Goal: Task Accomplishment & Management: Manage account settings

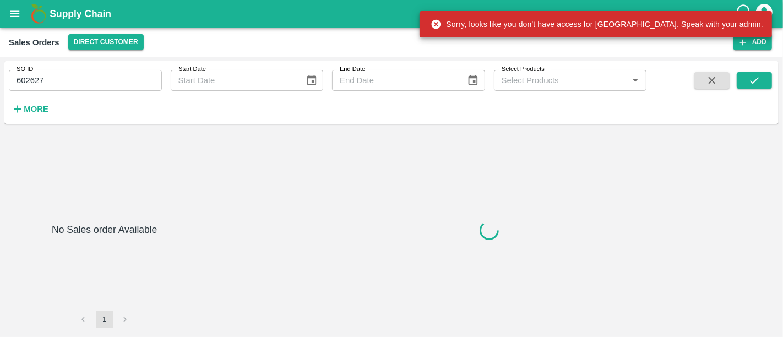
click at [92, 14] on b "Supply Chain" at bounding box center [81, 13] width 62 height 11
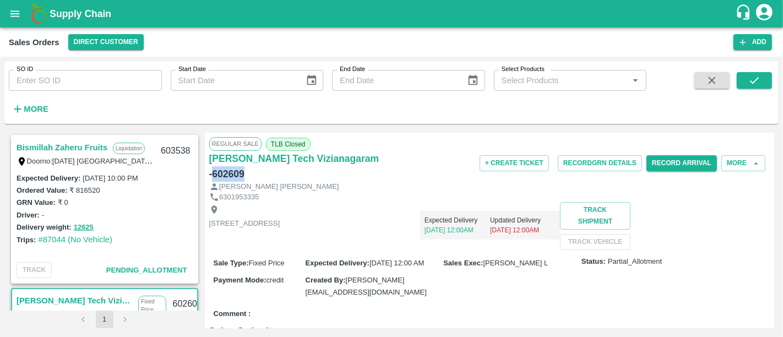
scroll to position [140, 0]
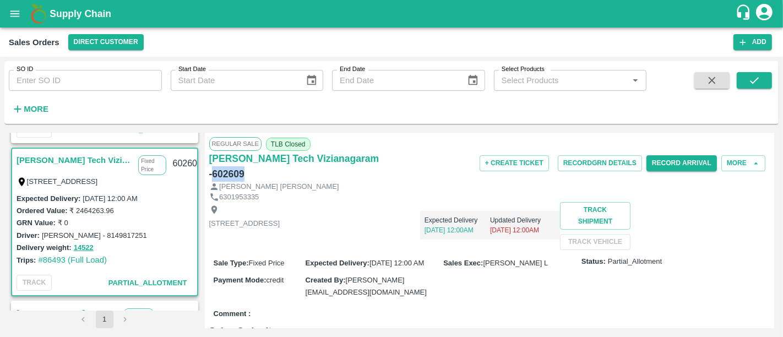
click at [110, 17] on b "Supply Chain" at bounding box center [81, 13] width 62 height 11
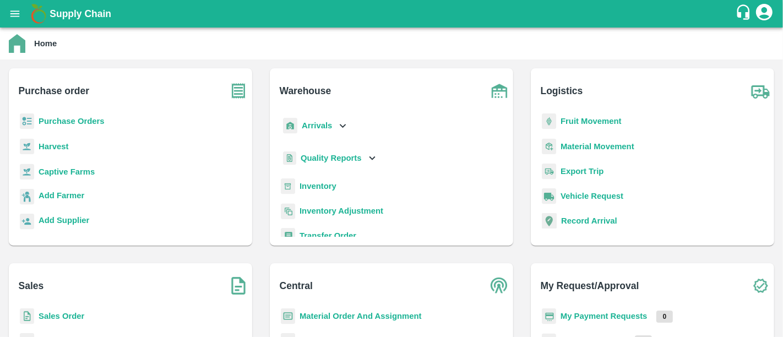
click at [65, 123] on b "Purchase Orders" at bounding box center [72, 121] width 66 height 9
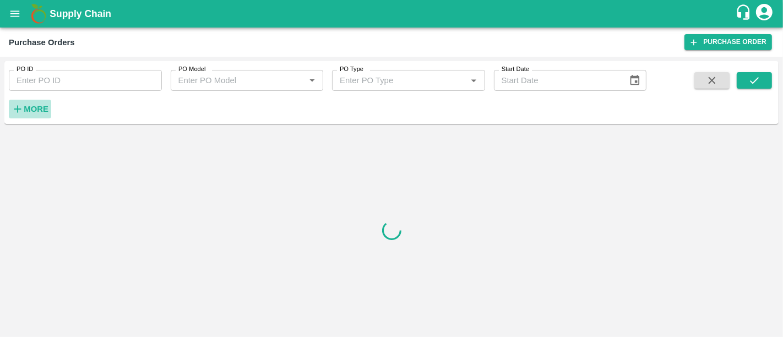
click at [43, 107] on strong "More" at bounding box center [36, 109] width 25 height 9
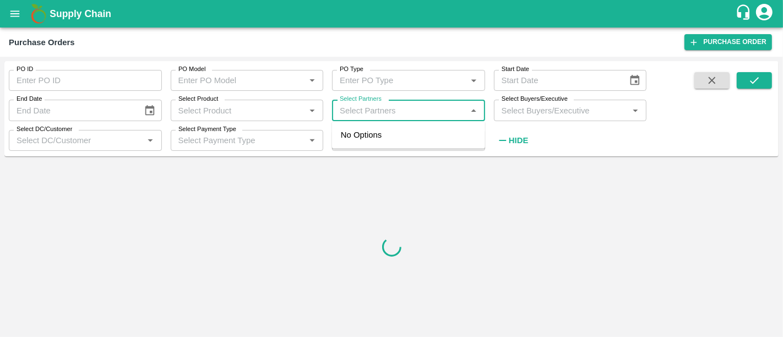
click at [362, 109] on input "Select Partners" at bounding box center [399, 110] width 128 height 14
type input "ssk"
click at [417, 138] on div "SSK Fresh Fruit Pvt. Ltd.-, Chennai-9791188588" at bounding box center [437, 141] width 133 height 25
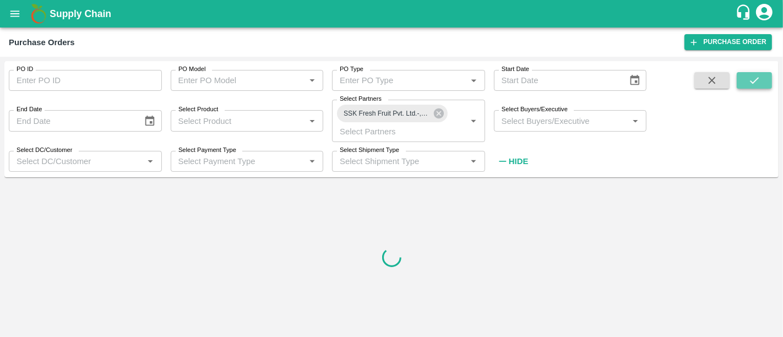
click at [756, 88] on button "submit" at bounding box center [753, 80] width 35 height 17
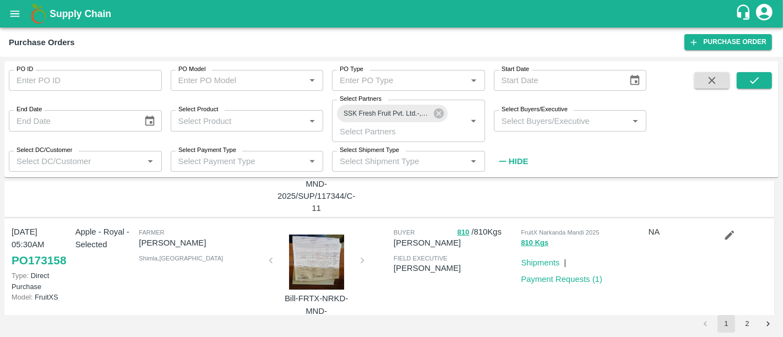
scroll to position [207, 0]
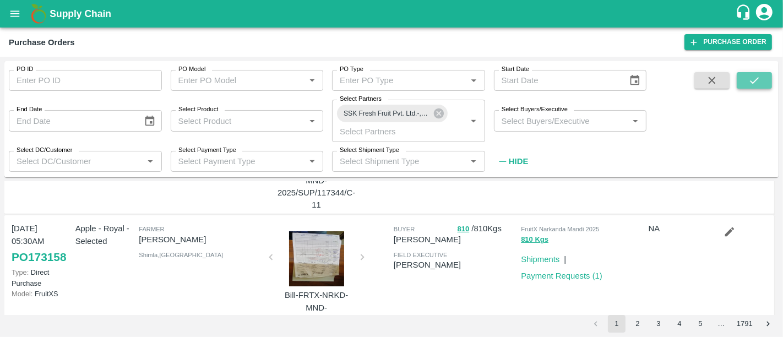
click at [747, 87] on button "submit" at bounding box center [753, 80] width 35 height 17
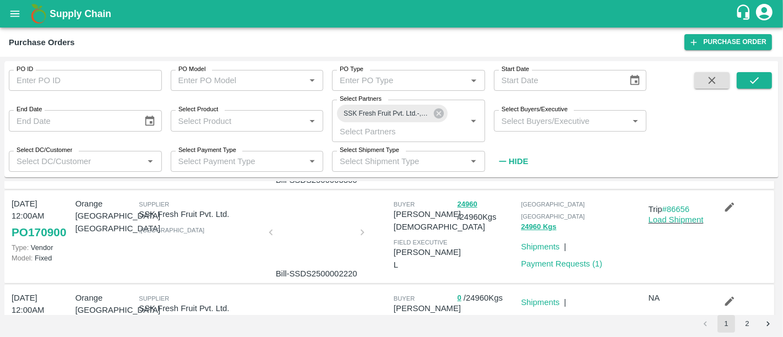
scroll to position [194, 0]
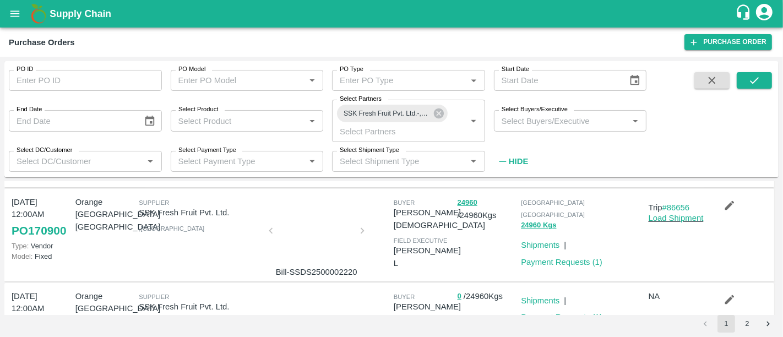
click at [320, 246] on div at bounding box center [316, 234] width 83 height 58
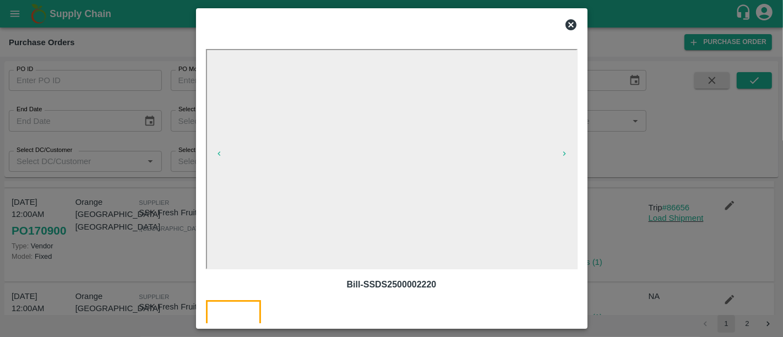
click at [626, 252] on div at bounding box center [391, 168] width 783 height 337
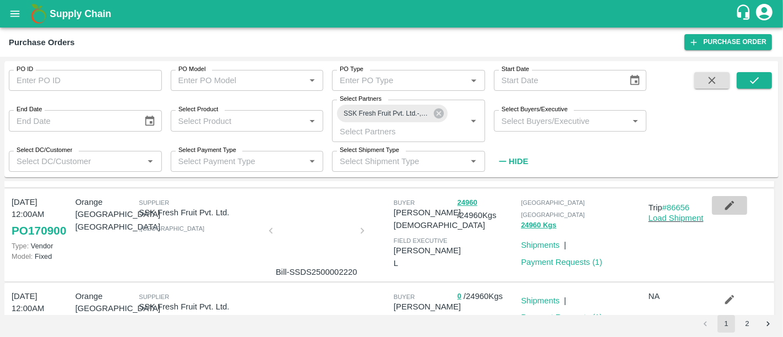
click at [726, 210] on button "button" at bounding box center [729, 205] width 35 height 19
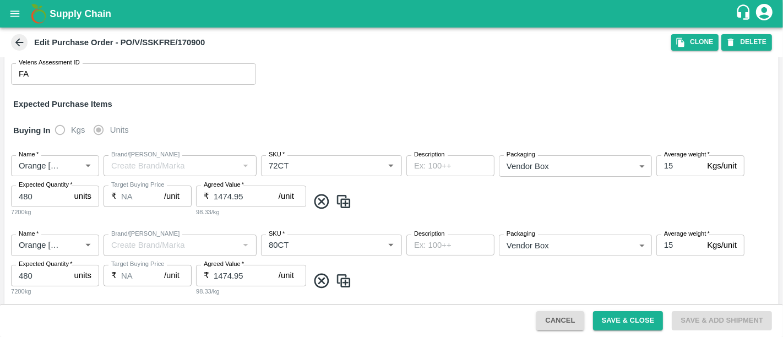
scroll to position [121, 0]
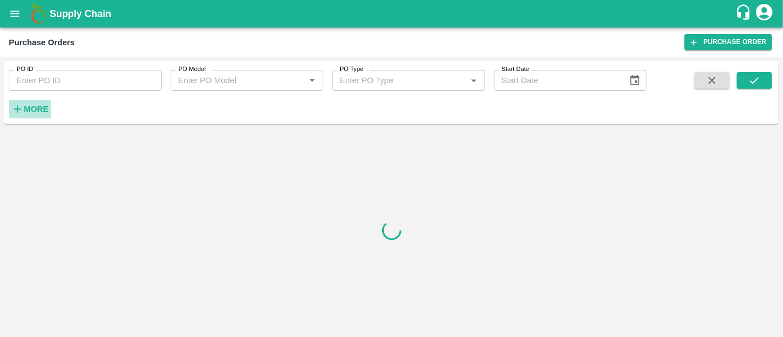
click at [43, 116] on button "More" at bounding box center [30, 109] width 42 height 19
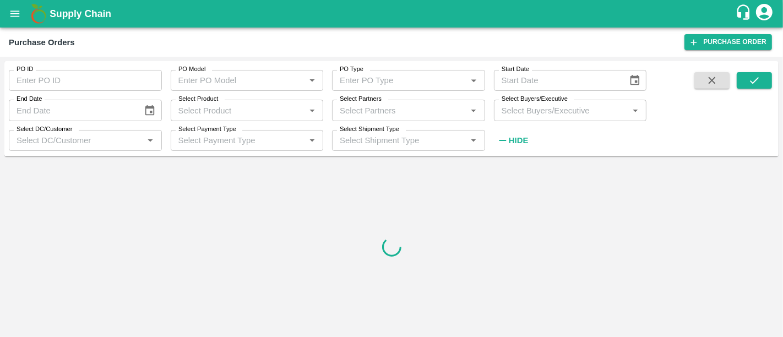
click at [396, 118] on div "Select Partners   *" at bounding box center [408, 110] width 153 height 21
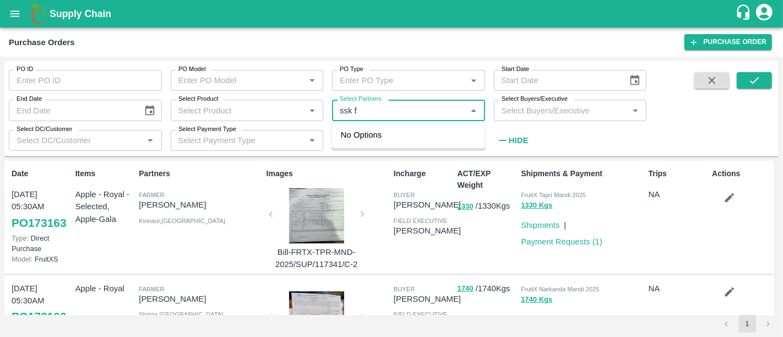
type input "ssk fr"
click at [418, 138] on div "SSK Fresh Fruit Pvt. Ltd.-, Chennai-9791188588" at bounding box center [437, 141] width 133 height 25
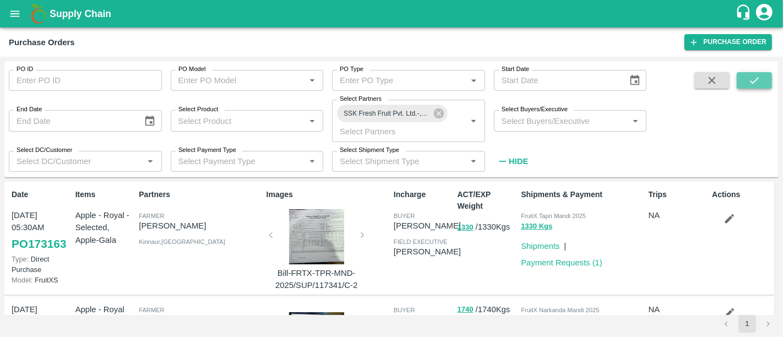
click at [761, 78] on button "submit" at bounding box center [753, 80] width 35 height 17
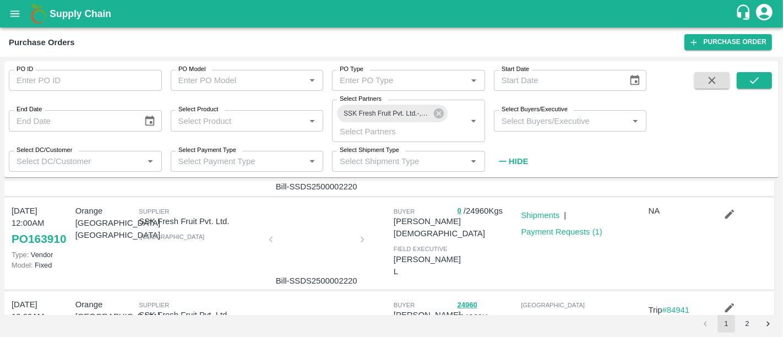
scroll to position [278, 0]
click at [319, 243] on div at bounding box center [316, 244] width 83 height 58
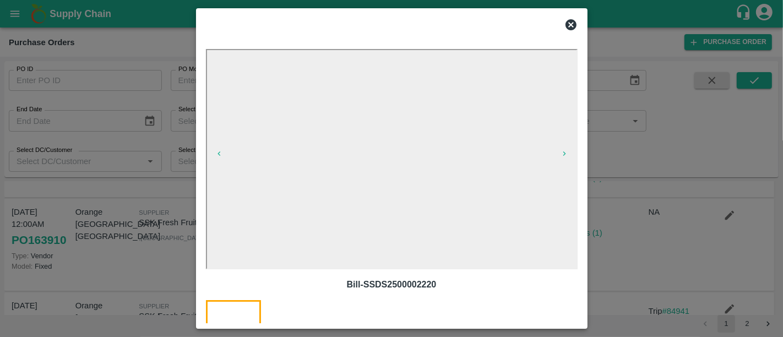
click at [674, 243] on div at bounding box center [391, 168] width 783 height 337
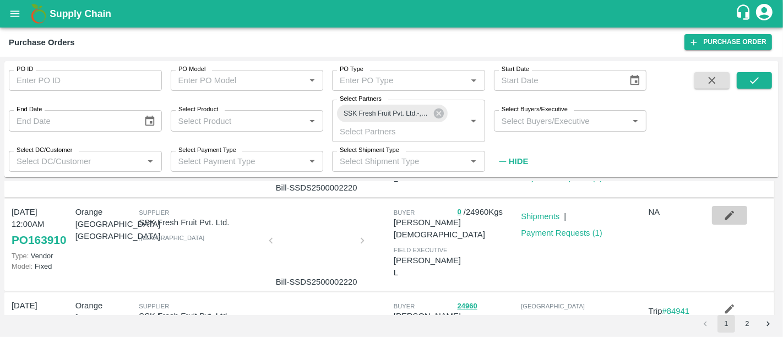
click at [733, 213] on icon "button" at bounding box center [729, 215] width 12 height 12
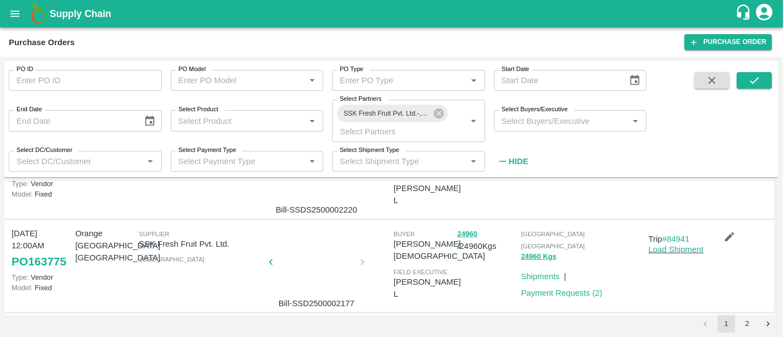
scroll to position [352, 0]
click at [344, 262] on button "button" at bounding box center [361, 261] width 35 height 17
click at [312, 255] on div at bounding box center [316, 264] width 83 height 58
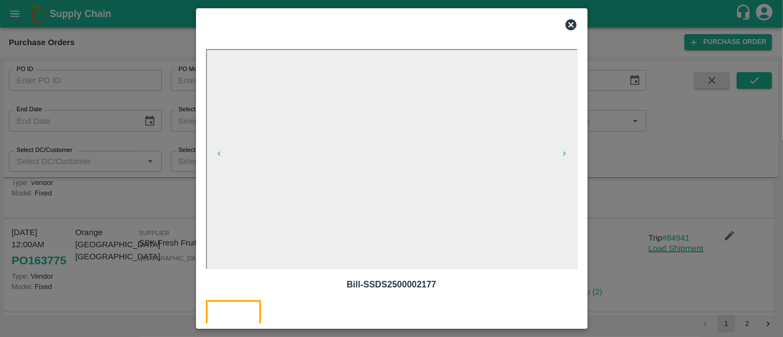
click at [781, 186] on div at bounding box center [391, 168] width 783 height 337
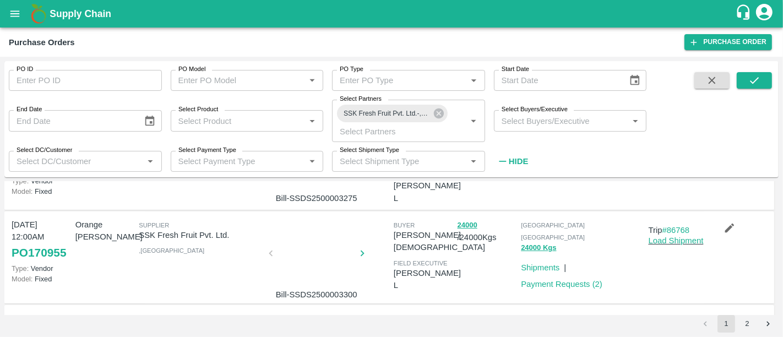
scroll to position [76, 0]
click at [464, 230] on button "24000" at bounding box center [467, 227] width 20 height 13
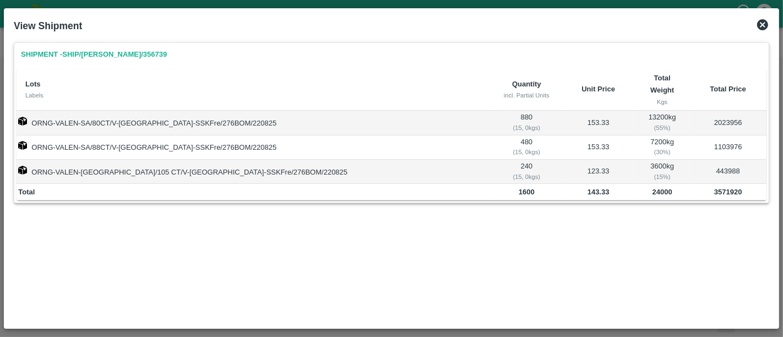
click at [764, 28] on icon at bounding box center [762, 24] width 11 height 11
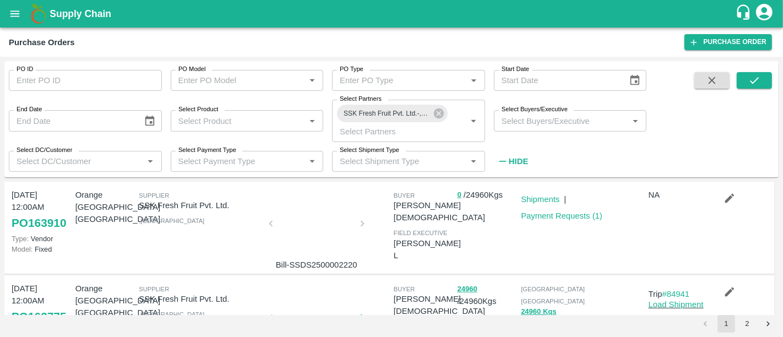
scroll to position [343, 0]
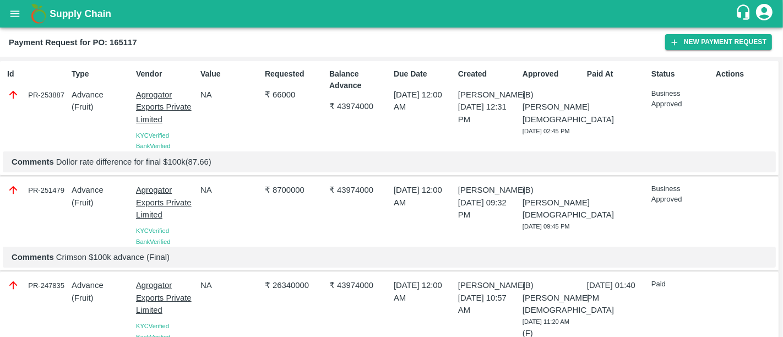
click at [462, 111] on p "28 Aug 2025, 12:31 PM" at bounding box center [488, 113] width 60 height 25
drag, startPoint x: 459, startPoint y: 86, endPoint x: 458, endPoint y: 66, distance: 20.4
click at [458, 66] on div "Created Pallav Bansal 28 Aug 2025, 12:31 PM" at bounding box center [485, 107] width 64 height 87
click at [462, 68] on p "Created" at bounding box center [488, 74] width 60 height 12
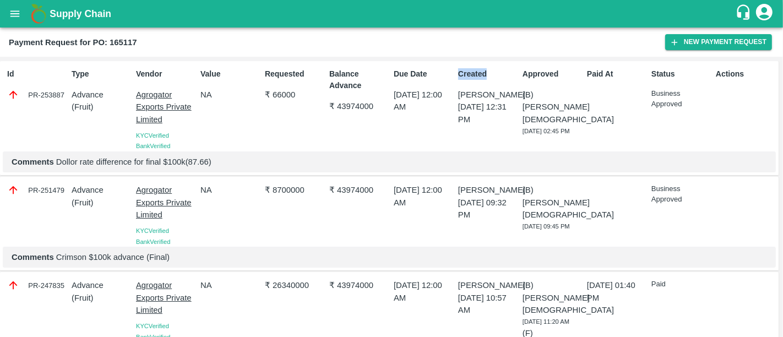
click at [462, 68] on p "Created" at bounding box center [488, 74] width 60 height 12
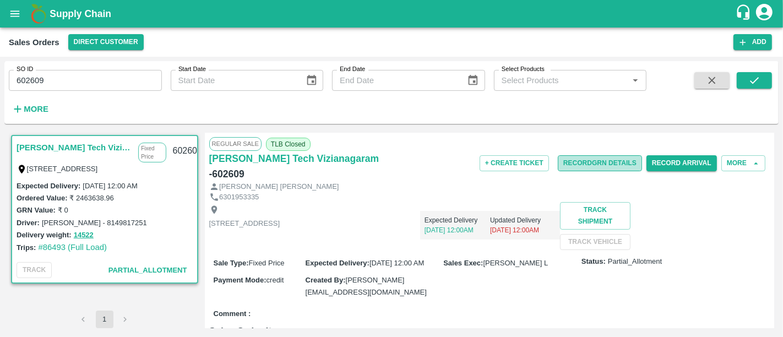
click at [593, 162] on button "Record GRN Details" at bounding box center [599, 163] width 84 height 16
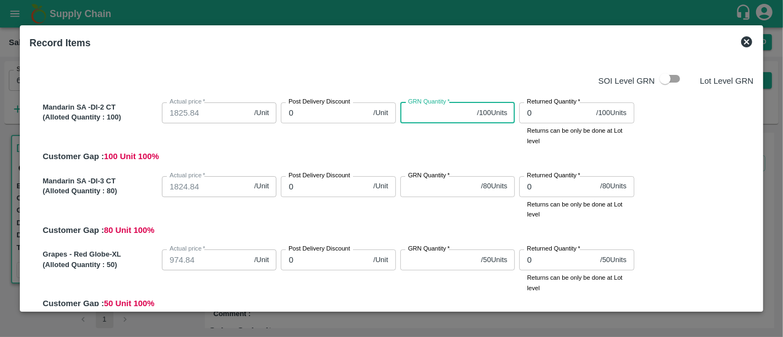
click at [437, 122] on input "GRN Quantity   *" at bounding box center [436, 112] width 73 height 21
type input "10"
type input "100"
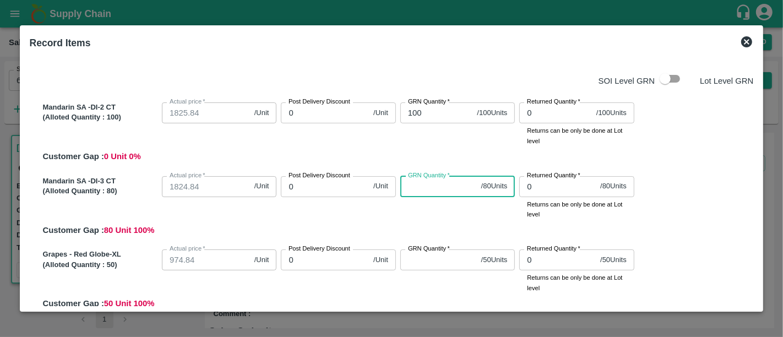
click at [434, 189] on input "GRN Quantity   *" at bounding box center [438, 186] width 76 height 21
type input "80"
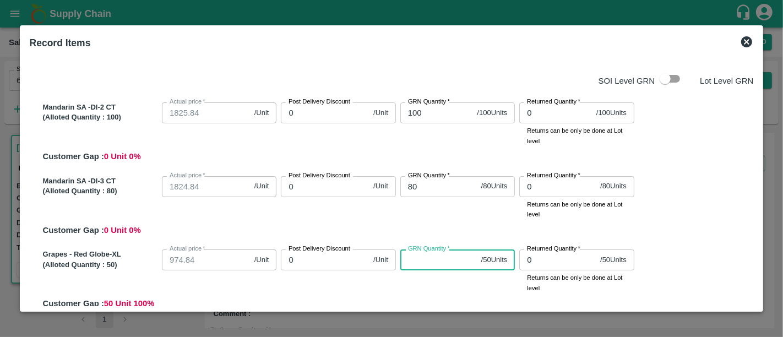
click at [431, 257] on input "GRN Quantity   *" at bounding box center [438, 259] width 76 height 21
type input "50"
click at [439, 220] on div "Mandarin SA -DI-3 CT (Alloted Quantity : 80 ) Actual price   * 1824.84 /Unit Ac…" at bounding box center [396, 204] width 715 height 65
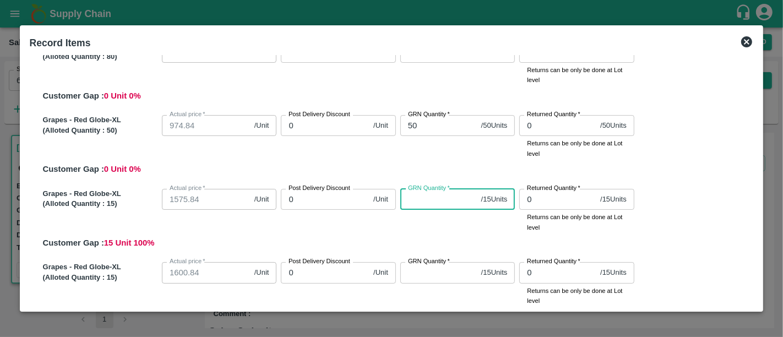
click at [434, 205] on input "GRN Quantity   *" at bounding box center [438, 199] width 76 height 21
type input "1"
type input "15"
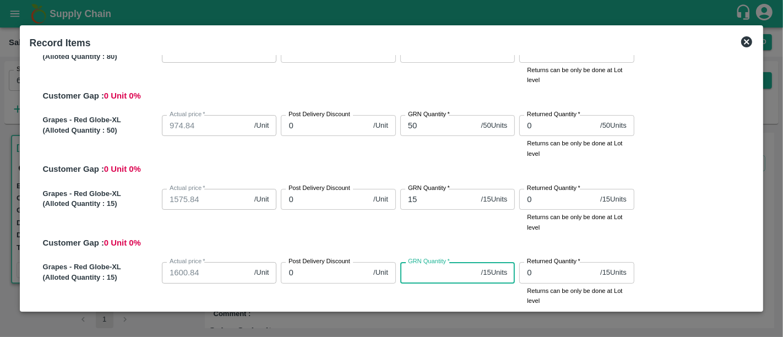
click at [423, 269] on input "GRN Quantity   *" at bounding box center [438, 272] width 76 height 21
type input "15"
click at [425, 259] on label "GRN Quantity   *" at bounding box center [429, 261] width 42 height 9
click at [425, 262] on input "15" at bounding box center [438, 272] width 76 height 21
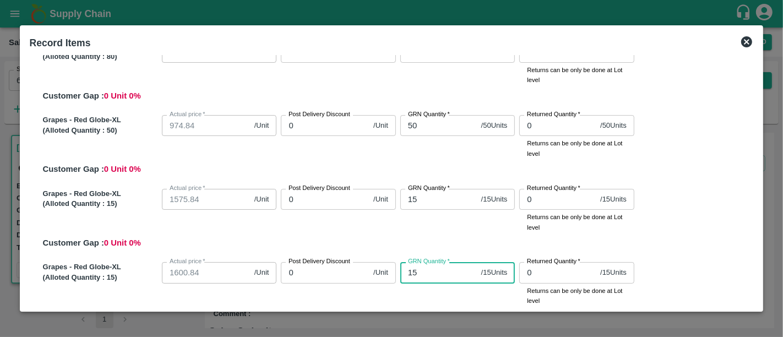
type input "13"
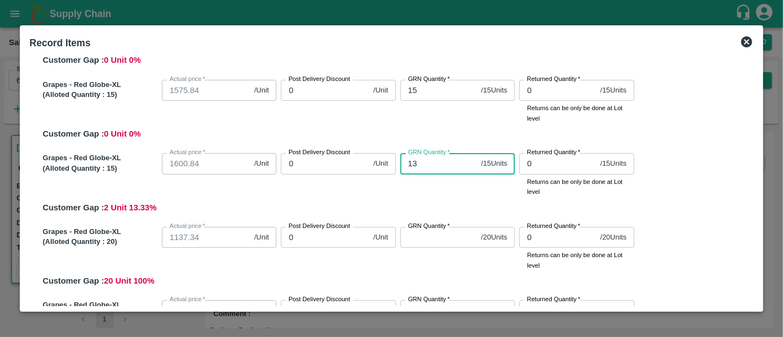
type input "13"
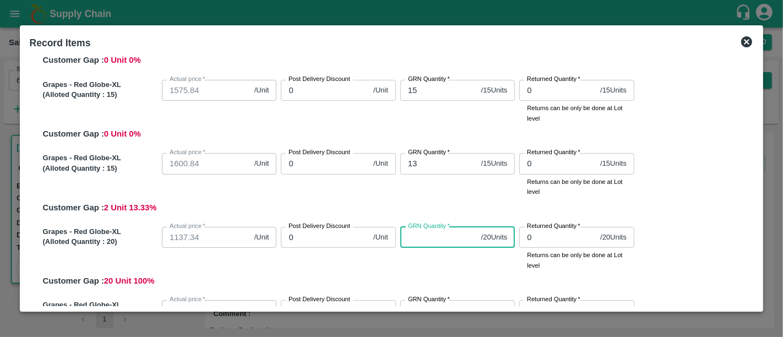
click at [427, 244] on input "GRN Quantity   *" at bounding box center [438, 237] width 76 height 21
type input "2"
type input "20"
click at [428, 263] on div "GRN Quantity   * 20 / 20 Units GRN Quantity" at bounding box center [455, 246] width 119 height 48
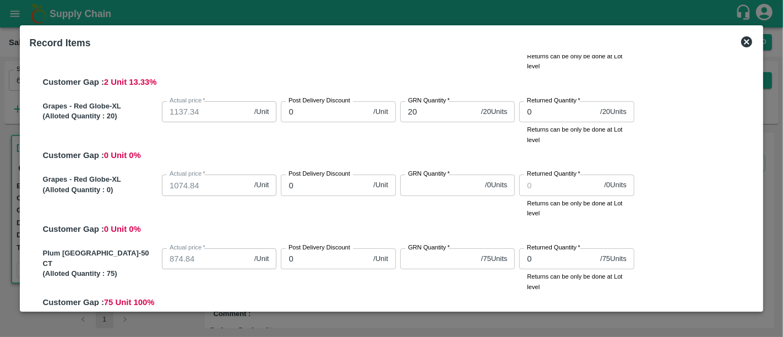
scroll to position [369, 0]
click at [419, 189] on input "GRN Quantity   *" at bounding box center [440, 184] width 80 height 21
type input "0"
click at [418, 262] on input "GRN Quantity   *" at bounding box center [438, 258] width 76 height 21
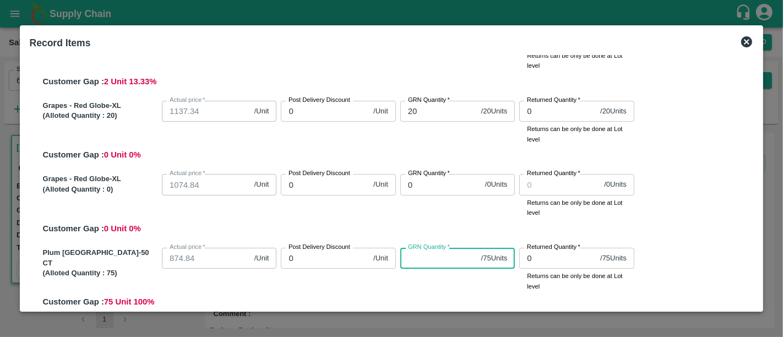
type input "7"
type input "75"
click at [417, 292] on div "Plum China-50 CT (Alloted Quantity : 75 ) Actual price   * 874.84 /Unit Actual …" at bounding box center [396, 275] width 715 height 65
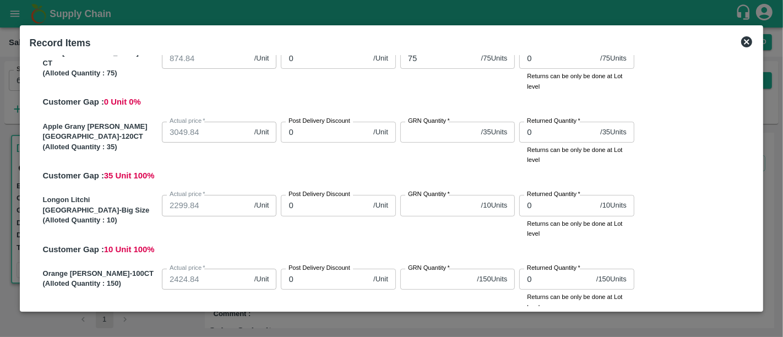
scroll to position [570, 0]
click at [429, 123] on label "GRN Quantity   *" at bounding box center [429, 120] width 42 height 9
click at [429, 123] on input "GRN Quantity   *" at bounding box center [438, 131] width 76 height 21
type input "3"
type input "35"
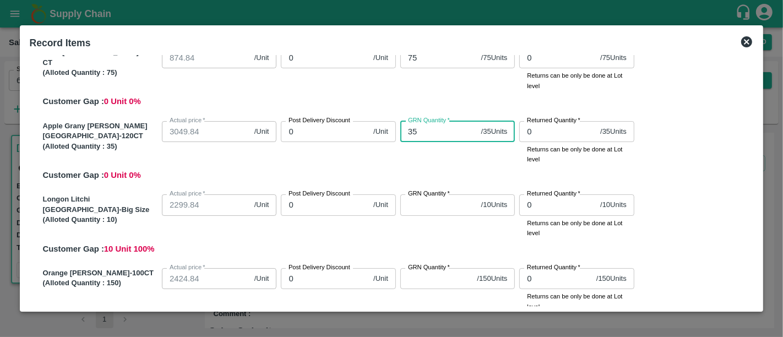
type input "35"
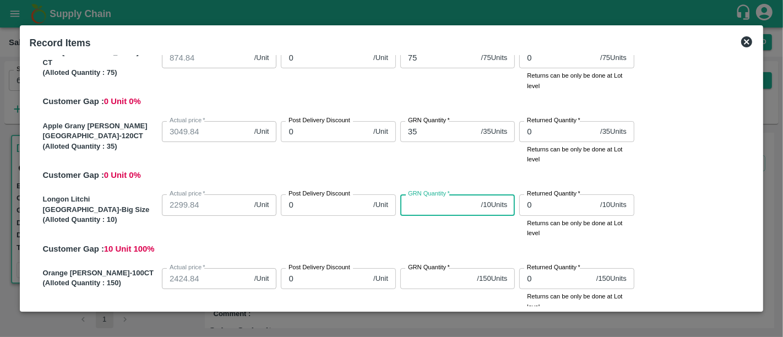
click at [428, 210] on input "GRN Quantity   *" at bounding box center [438, 204] width 76 height 21
type input "1"
type input "10"
click at [426, 278] on input "GRN Quantity   *" at bounding box center [436, 278] width 73 height 21
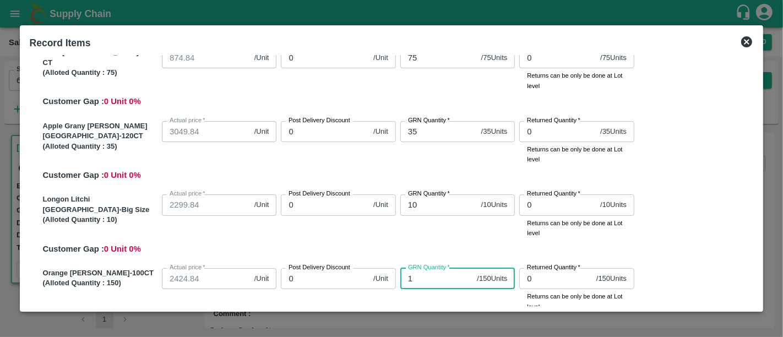
type input "15"
type input "150"
click at [428, 244] on div "Longon Litchi Thailand-Big Size (Alloted Quantity : 10 ) Actual price   * 2299.…" at bounding box center [396, 222] width 715 height 65
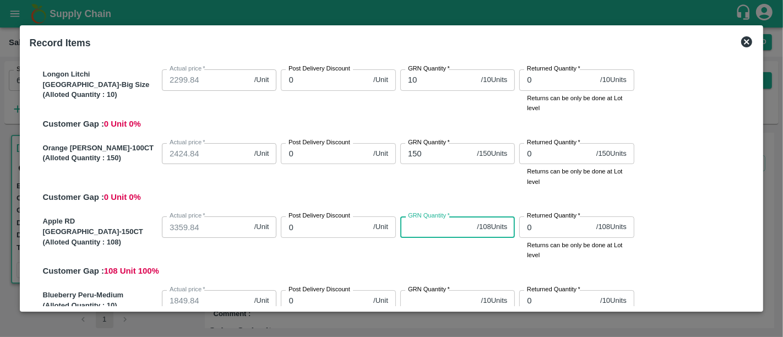
click at [428, 235] on input "GRN Quantity   *" at bounding box center [436, 226] width 73 height 21
type input "10"
type input "108"
click at [427, 250] on div "GRN Quantity   * 108 / 108 Units GRN Quantity" at bounding box center [455, 236] width 119 height 48
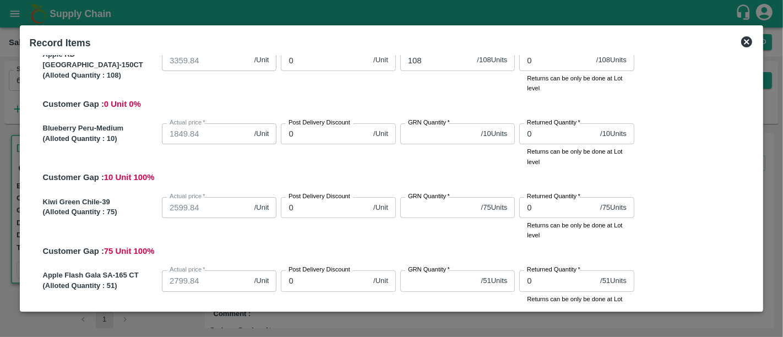
scroll to position [862, 0]
click at [435, 138] on input "GRN Quantity   *" at bounding box center [438, 133] width 76 height 21
type input "10"
click at [428, 217] on input "GRN Quantity   *" at bounding box center [438, 206] width 76 height 21
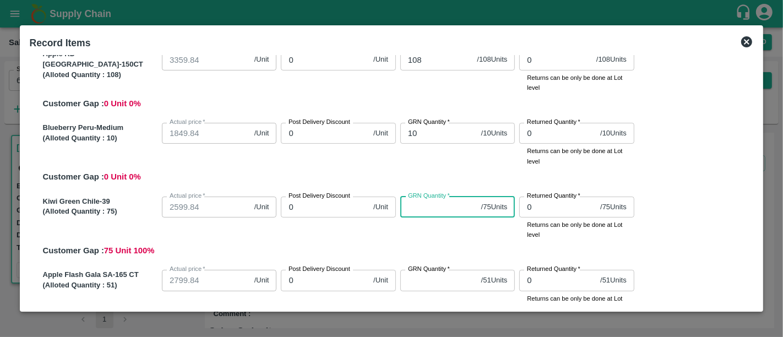
type input "7"
type input "75"
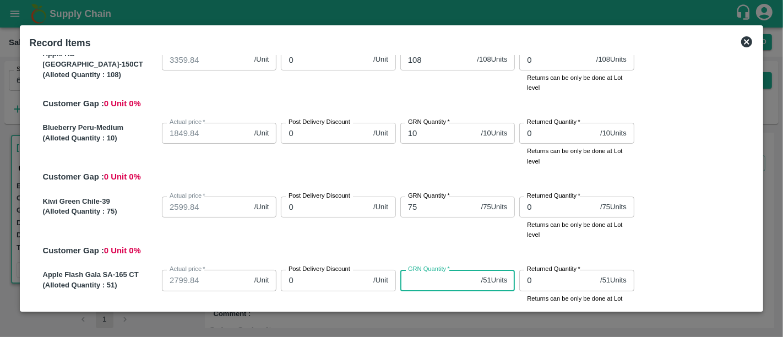
click at [424, 285] on input "GRN Quantity   *" at bounding box center [438, 280] width 76 height 21
type input "5"
type input "51"
click at [442, 249] on div "Kiwi Green Chile-39 (Alloted Quantity : 75 ) Actual price   * 2599.84 /Unit Act…" at bounding box center [396, 224] width 715 height 65
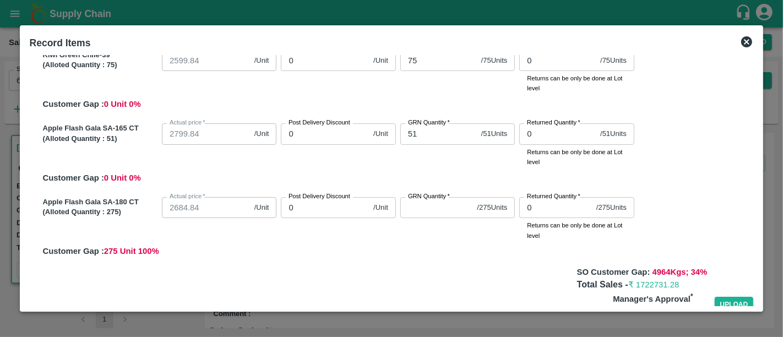
scroll to position [1011, 0]
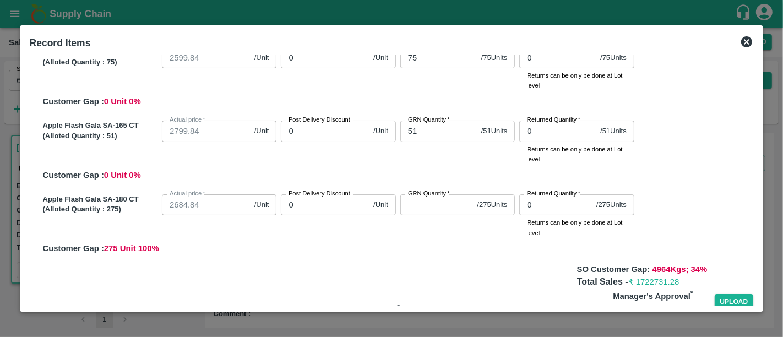
click at [417, 213] on input "GRN Quantity   *" at bounding box center [436, 204] width 73 height 21
type input "1"
type input "17"
click at [412, 203] on input "175" at bounding box center [436, 204] width 73 height 21
type input "275"
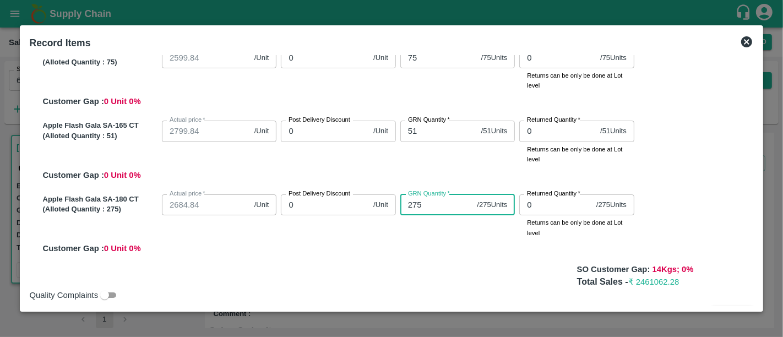
type input "275"
click at [430, 251] on div "Apple Flash Gala SA-180 CT (Alloted Quantity : 275 ) Actual price   * 2684.84 /…" at bounding box center [396, 222] width 715 height 65
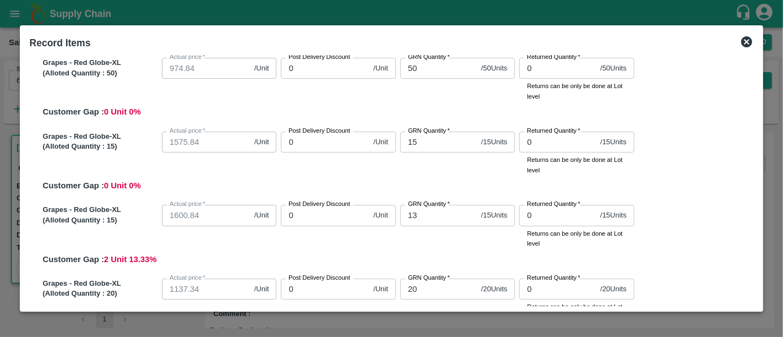
scroll to position [192, 0]
click at [468, 215] on input "14" at bounding box center [438, 215] width 76 height 21
type input "15"
click at [468, 215] on input "15" at bounding box center [438, 215] width 76 height 21
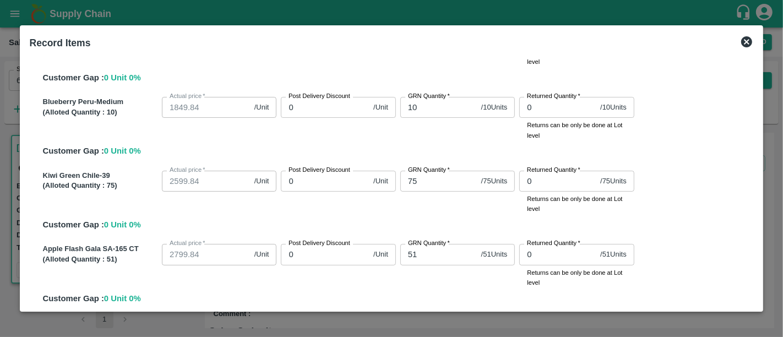
scroll to position [1035, 0]
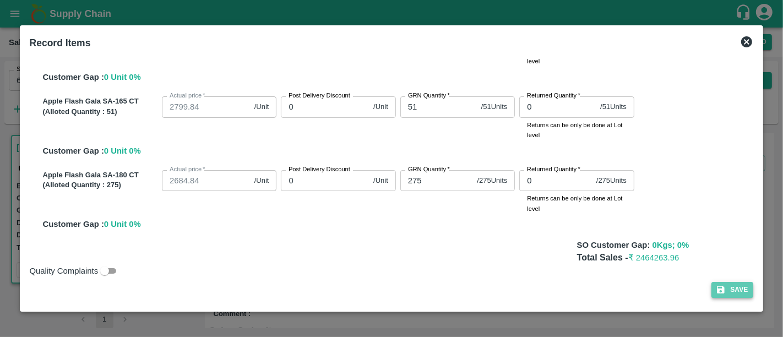
click at [717, 293] on icon "button" at bounding box center [721, 290] width 8 height 8
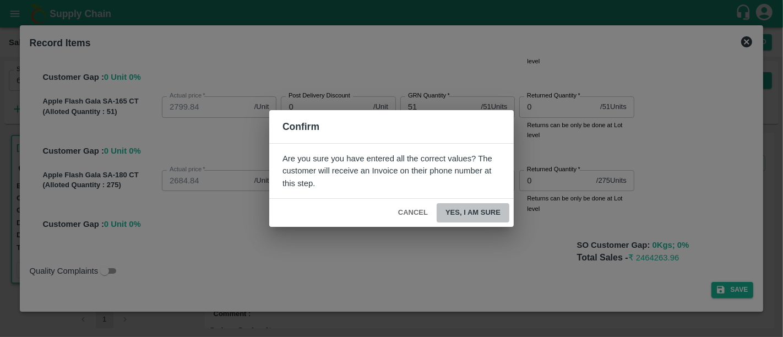
click at [478, 217] on button "Yes, I am sure" at bounding box center [472, 212] width 73 height 19
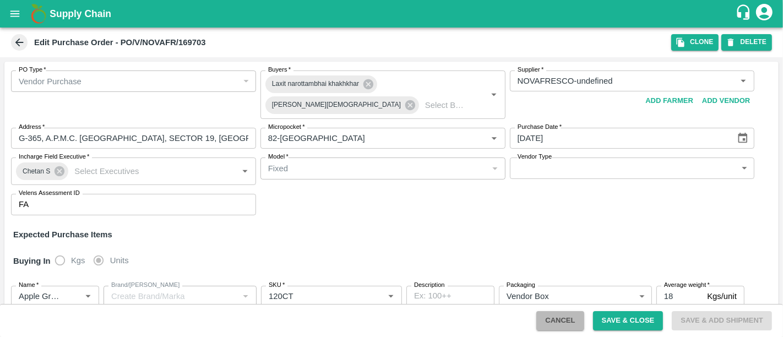
click at [570, 320] on button "Cancel" at bounding box center [559, 320] width 47 height 19
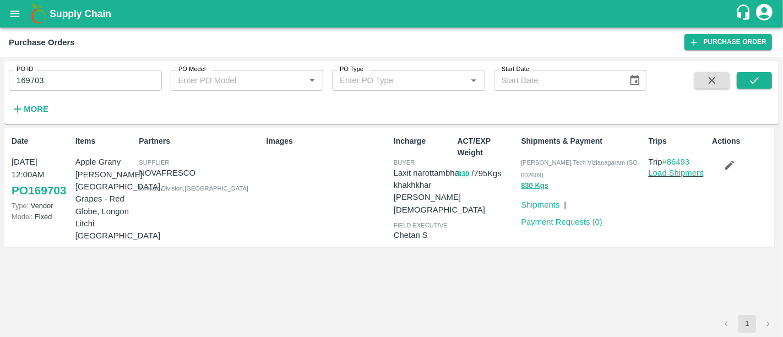
click at [113, 8] on h1 "Supply Chain" at bounding box center [392, 13] width 685 height 15
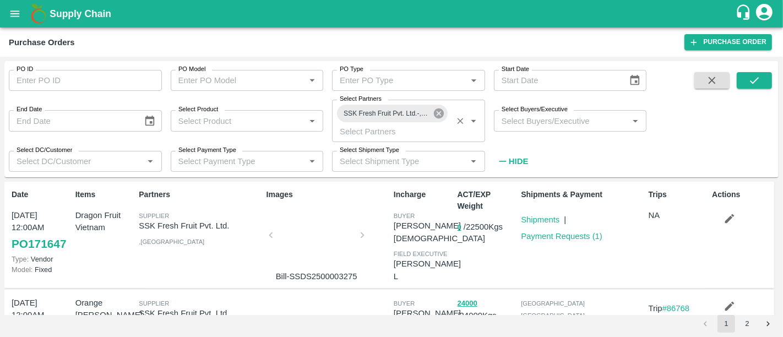
click at [439, 117] on icon at bounding box center [439, 113] width 10 height 10
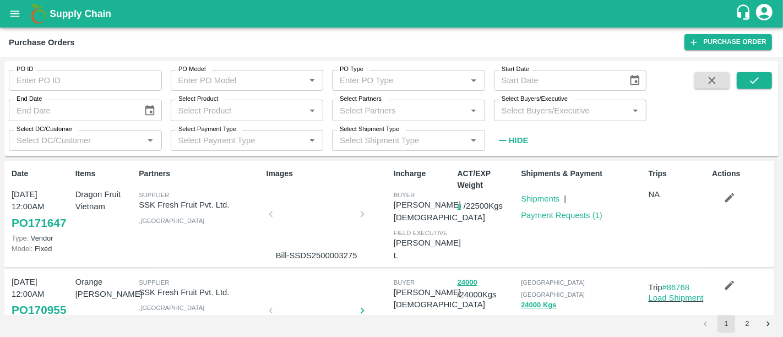
click at [70, 8] on b "Supply Chain" at bounding box center [81, 13] width 62 height 11
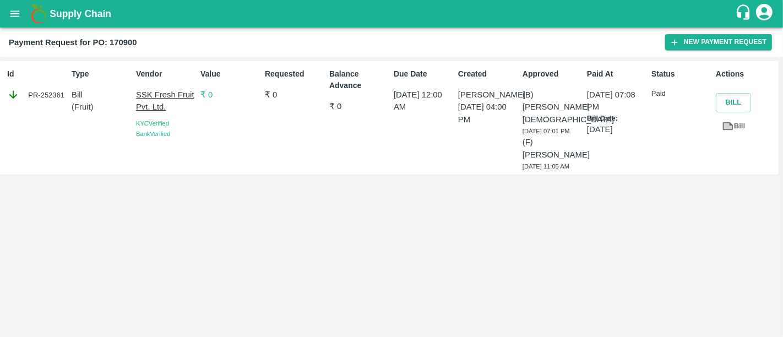
click at [209, 94] on p "₹ 0" at bounding box center [230, 95] width 60 height 12
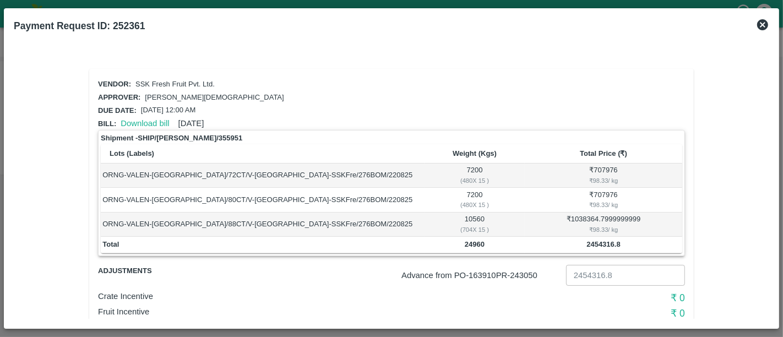
click at [762, 24] on icon at bounding box center [762, 24] width 13 height 13
